Goal: Information Seeking & Learning: Learn about a topic

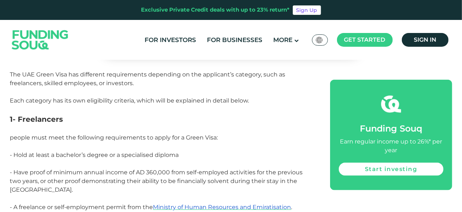
scroll to position [471, 0]
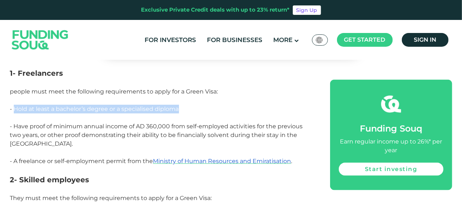
drag, startPoint x: 179, startPoint y: 108, endPoint x: 16, endPoint y: 108, distance: 163.4
click at [16, 108] on span "- Hold at least a bachelor’s degree or a specialised diploma" at bounding box center [94, 108] width 169 height 7
copy span "Hold at least a bachelor’s degree or a specialised diploma"
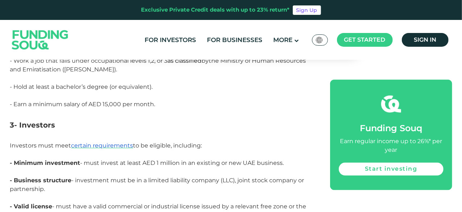
scroll to position [689, 0]
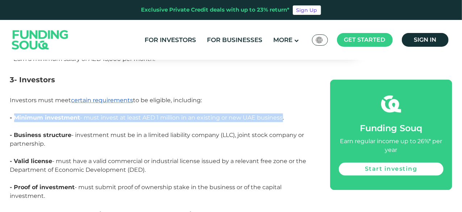
drag, startPoint x: 15, startPoint y: 108, endPoint x: 282, endPoint y: 106, distance: 266.4
click at [282, 114] on span "- Minimum investment - must invest at least AED 1 million in an existing or new…" at bounding box center [147, 117] width 274 height 7
copy span "Minimum investment - must invest at least AED 1 million in an existing or new U…"
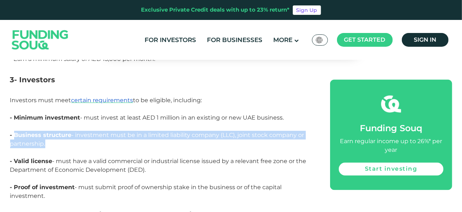
drag, startPoint x: 46, startPoint y: 132, endPoint x: 15, endPoint y: 126, distance: 31.7
click at [15, 131] on p "- Business structure - investment must be in a limited liability company (LLC),…" at bounding box center [162, 144] width 304 height 26
copy span "Business structure - investment must be in a limited liability company (LLC), j…"
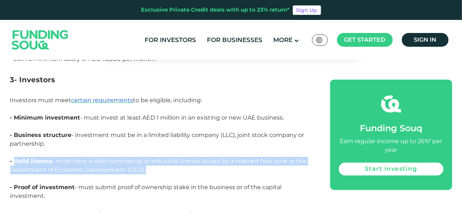
drag, startPoint x: 146, startPoint y: 161, endPoint x: 16, endPoint y: 157, distance: 130.9
click at [16, 157] on p "- Valid license - must have a valid commercial or industrial license issued by …" at bounding box center [162, 170] width 304 height 26
copy span "Valid license - must have a valid commercial or industrial license issued by a …"
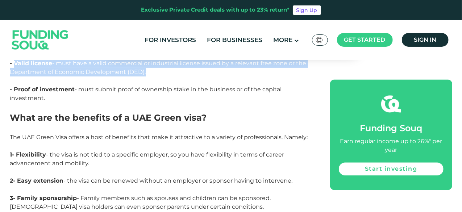
scroll to position [797, 0]
